Goal: Information Seeking & Learning: Learn about a topic

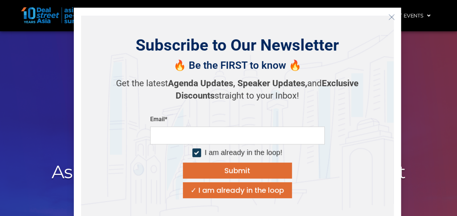
click at [340, 18] on div "Subscribe to Our Newsletter 🔥 Be the FIRST to know 🔥 Get the latest Agenda Upda…" at bounding box center [237, 117] width 313 height 202
click at [395, 12] on button "Close" at bounding box center [392, 17] width 12 height 12
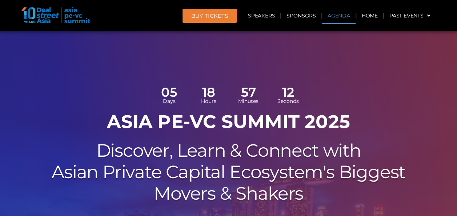
click at [333, 19] on link "Agenda" at bounding box center [338, 15] width 33 height 17
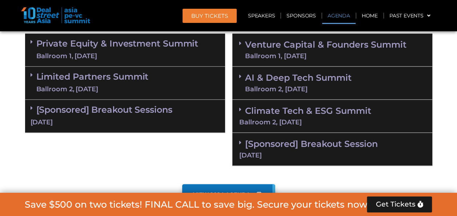
scroll to position [492, 0]
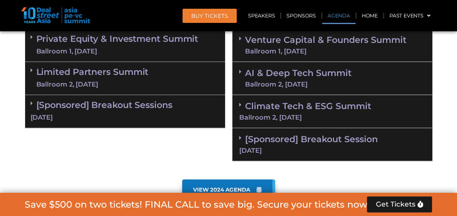
click at [295, 115] on div "Ballroom 2, [DATE]" at bounding box center [332, 117] width 186 height 7
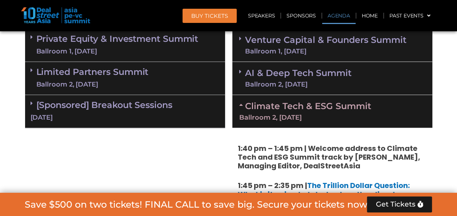
click at [295, 115] on div "Ballroom 2, [DATE]" at bounding box center [332, 117] width 186 height 7
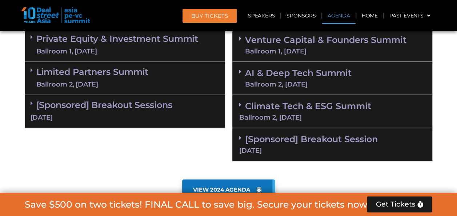
click at [300, 136] on link "[Sponsored] Breakout Session 11 Sept" at bounding box center [332, 144] width 186 height 20
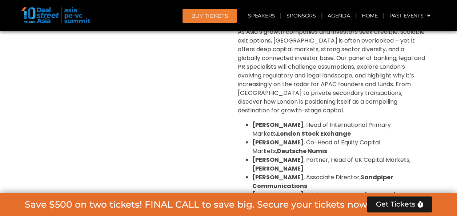
scroll to position [456, 0]
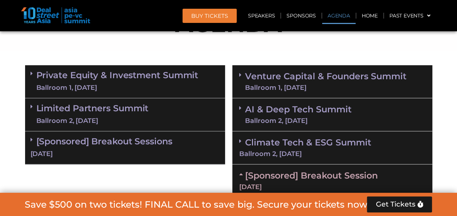
click at [291, 177] on link "[Sponsored] Breakout Session 11 Sept" at bounding box center [332, 180] width 186 height 20
click at [297, 138] on link "Climate Tech & ESG Summit Ballroom 2, [DATE]" at bounding box center [332, 147] width 186 height 20
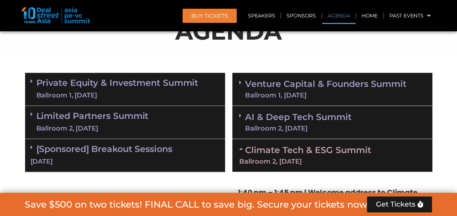
scroll to position [492, 0]
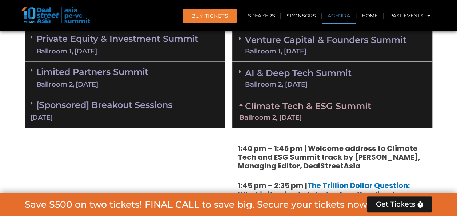
click at [298, 55] on div "Venture Capital & Founders​ Summit Ballroom 1, [DATE]" at bounding box center [332, 45] width 200 height 33
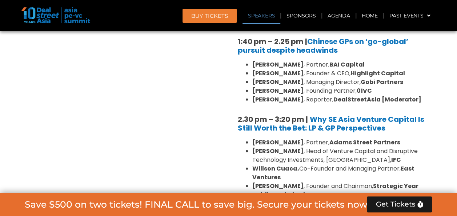
scroll to position [965, 0]
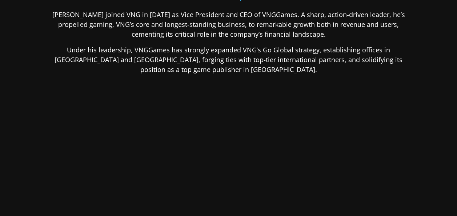
scroll to position [87, 0]
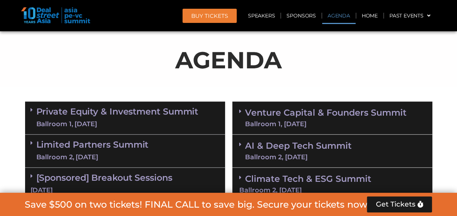
scroll to position [419, 0]
click at [324, 119] on link "Venture Capital & Founders​ Summit Ballroom 1, [DATE]" at bounding box center [325, 117] width 161 height 19
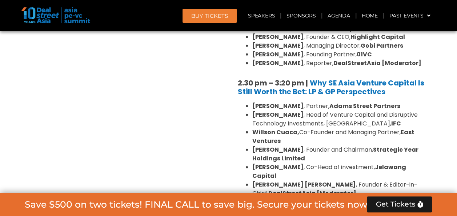
scroll to position [1219, 0]
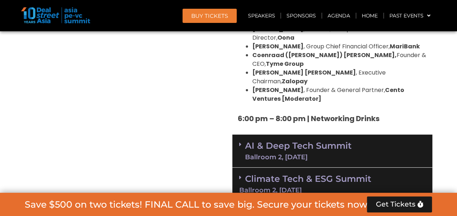
click at [321, 173] on link "Climate Tech & ESG Summit Ballroom 2, [DATE]" at bounding box center [332, 183] width 186 height 20
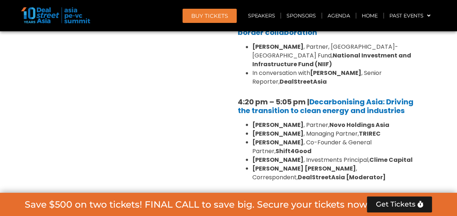
scroll to position [1983, 0]
